Goal: Information Seeking & Learning: Compare options

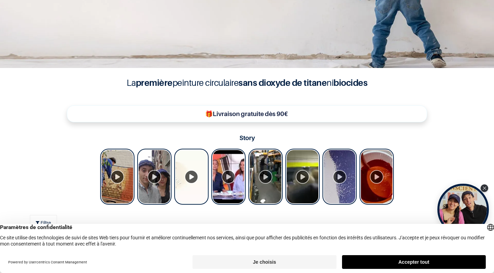
scroll to position [241, 0]
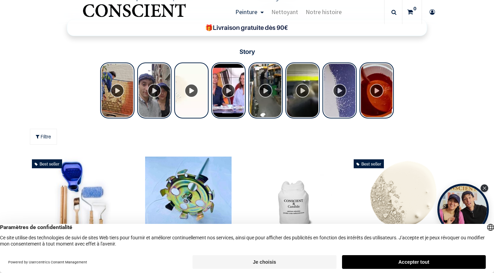
click at [359, 263] on button "Accepter tout" at bounding box center [414, 262] width 144 height 14
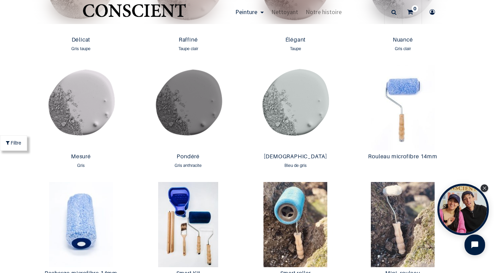
scroll to position [1042, 0]
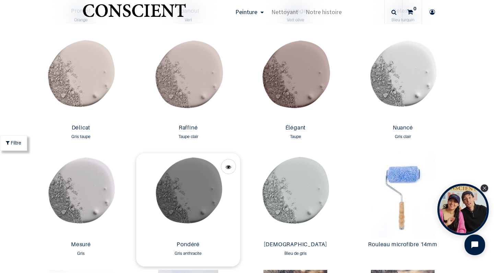
click at [180, 206] on img at bounding box center [188, 195] width 104 height 85
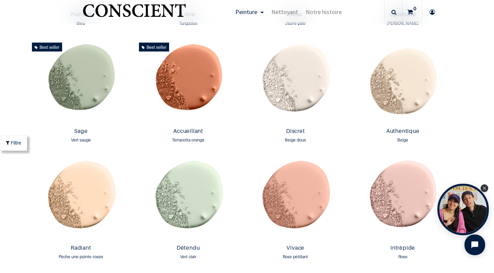
scroll to position [578, 0]
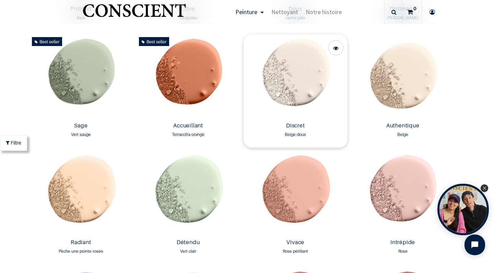
click at [301, 85] on img at bounding box center [296, 76] width 104 height 85
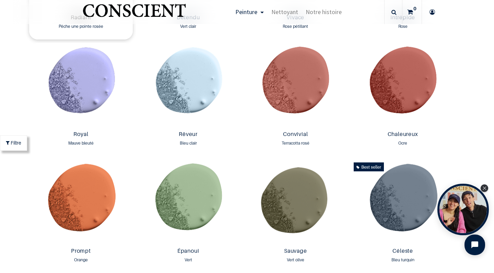
scroll to position [904, 0]
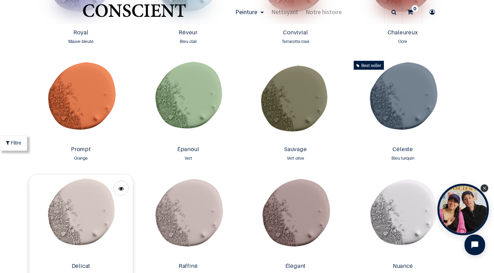
click at [79, 237] on img at bounding box center [81, 217] width 104 height 85
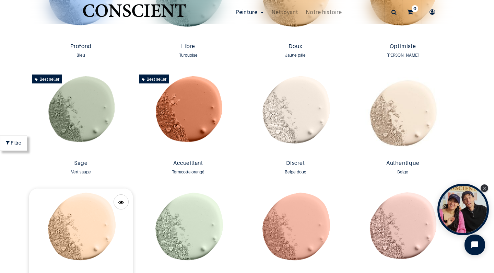
scroll to position [484, 0]
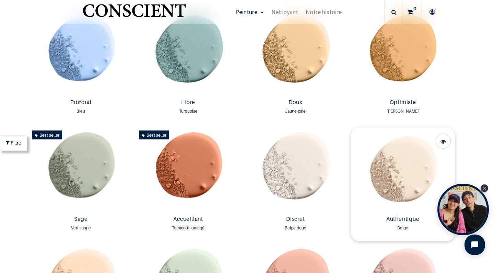
click at [400, 187] on img at bounding box center [403, 170] width 104 height 85
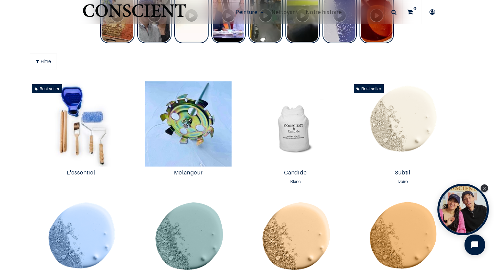
scroll to position [307, 0]
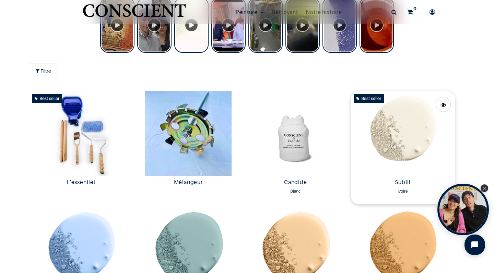
click at [386, 143] on img at bounding box center [403, 133] width 104 height 85
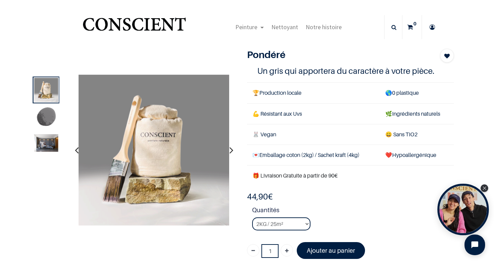
click at [48, 111] on img at bounding box center [46, 118] width 24 height 24
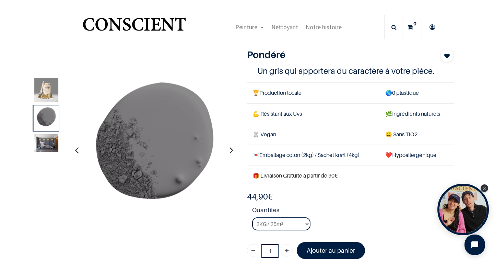
click at [39, 138] on img at bounding box center [46, 142] width 24 height 17
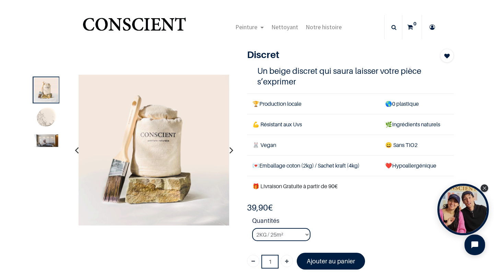
click at [50, 122] on img at bounding box center [46, 118] width 24 height 24
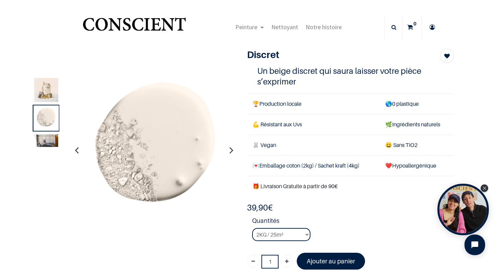
click at [44, 142] on img at bounding box center [46, 140] width 24 height 13
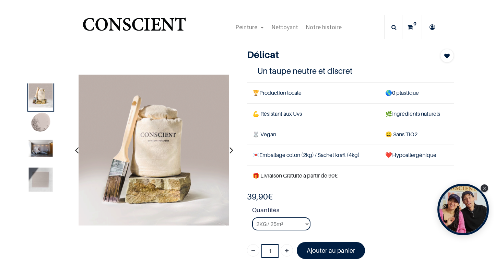
click at [40, 182] on img at bounding box center [41, 180] width 24 height 24
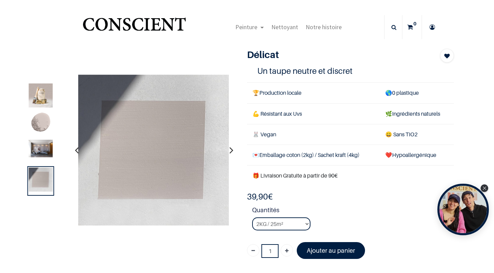
click at [49, 135] on img at bounding box center [41, 123] width 24 height 24
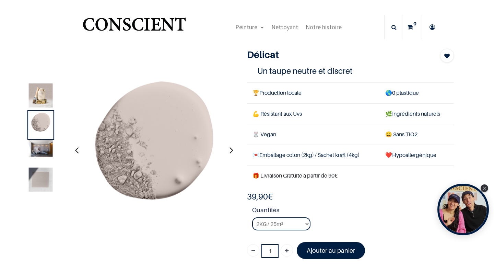
click at [40, 149] on img at bounding box center [41, 148] width 24 height 17
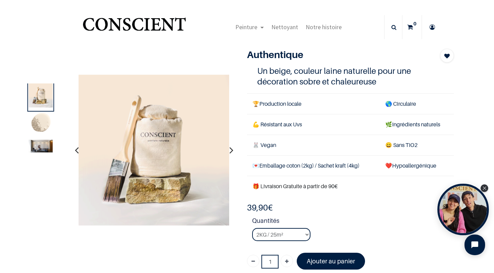
click at [44, 141] on img at bounding box center [41, 146] width 24 height 13
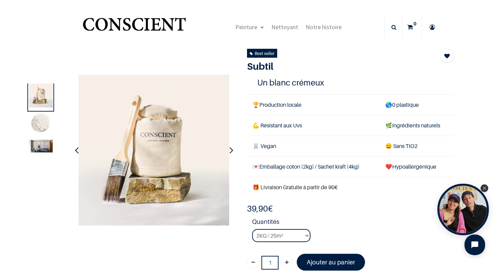
click at [34, 140] on img at bounding box center [41, 146] width 24 height 13
